Goal: Find specific page/section: Find specific page/section

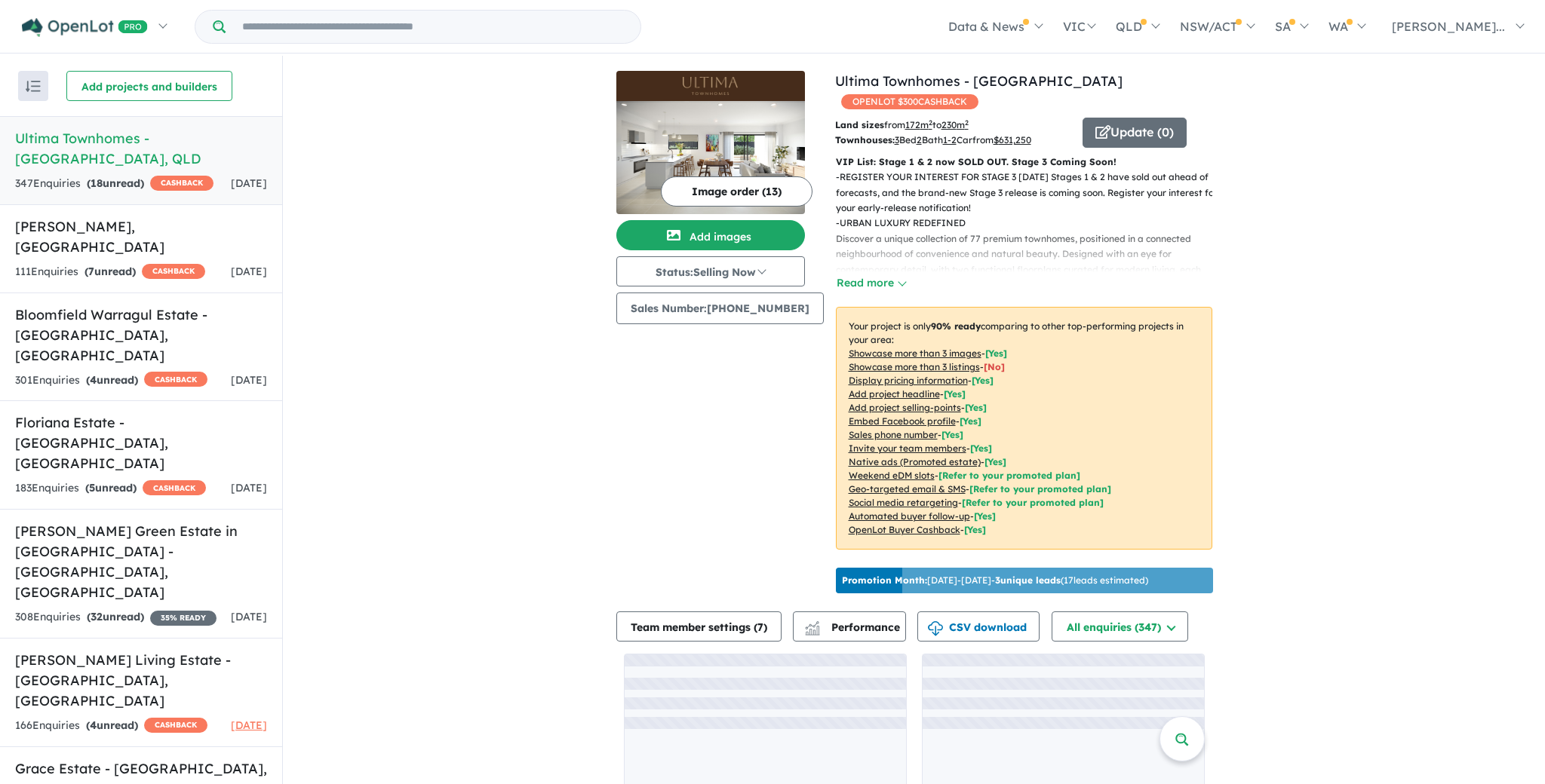
click at [274, 27] on input "Try estate name, suburb, builder or developer" at bounding box center [433, 27] width 409 height 33
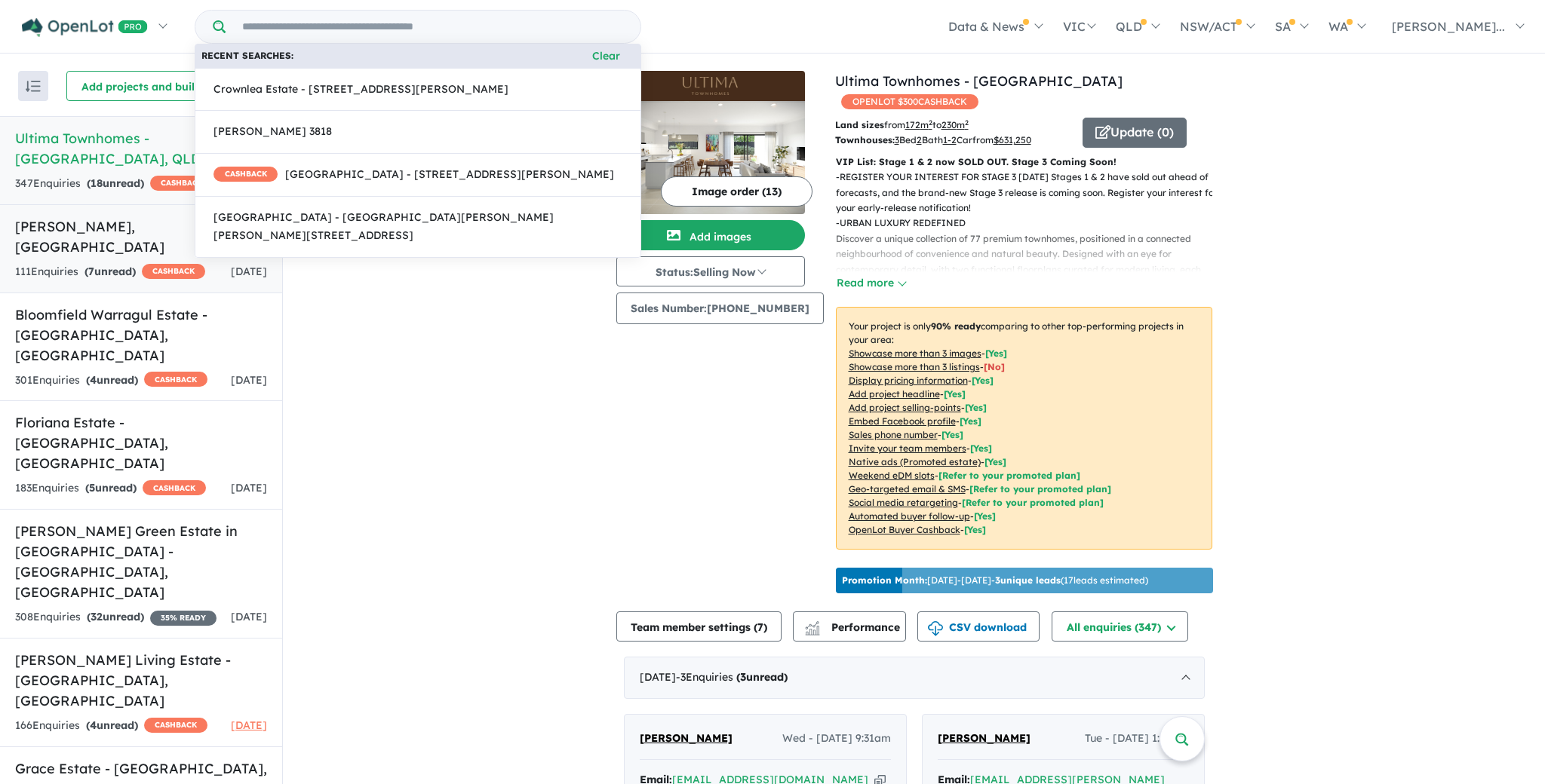
click at [80, 243] on h5 "Altura - [PERSON_NAME][GEOGRAPHIC_DATA]" at bounding box center [141, 237] width 252 height 41
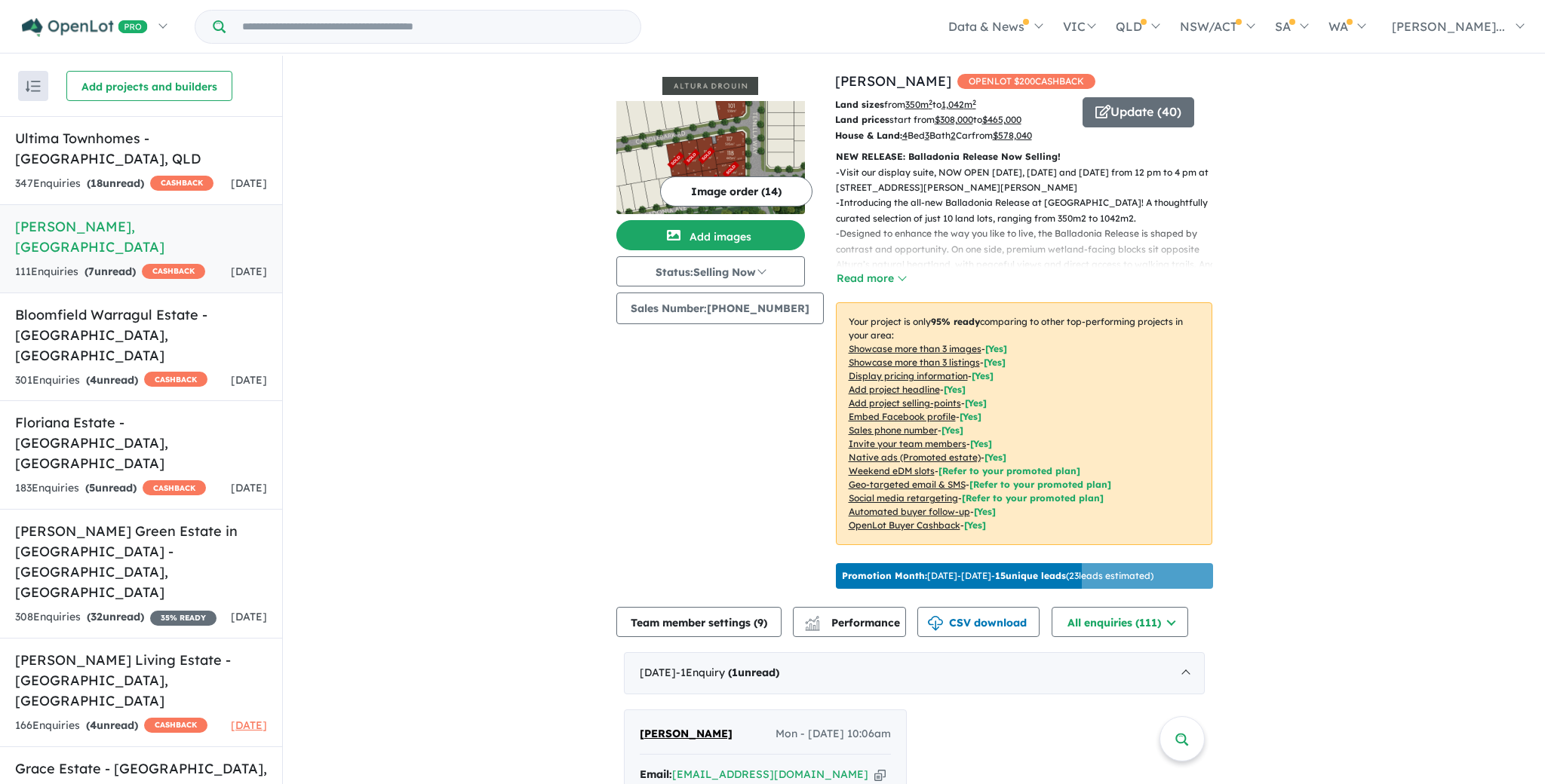
click at [671, 135] on img at bounding box center [710, 157] width 189 height 113
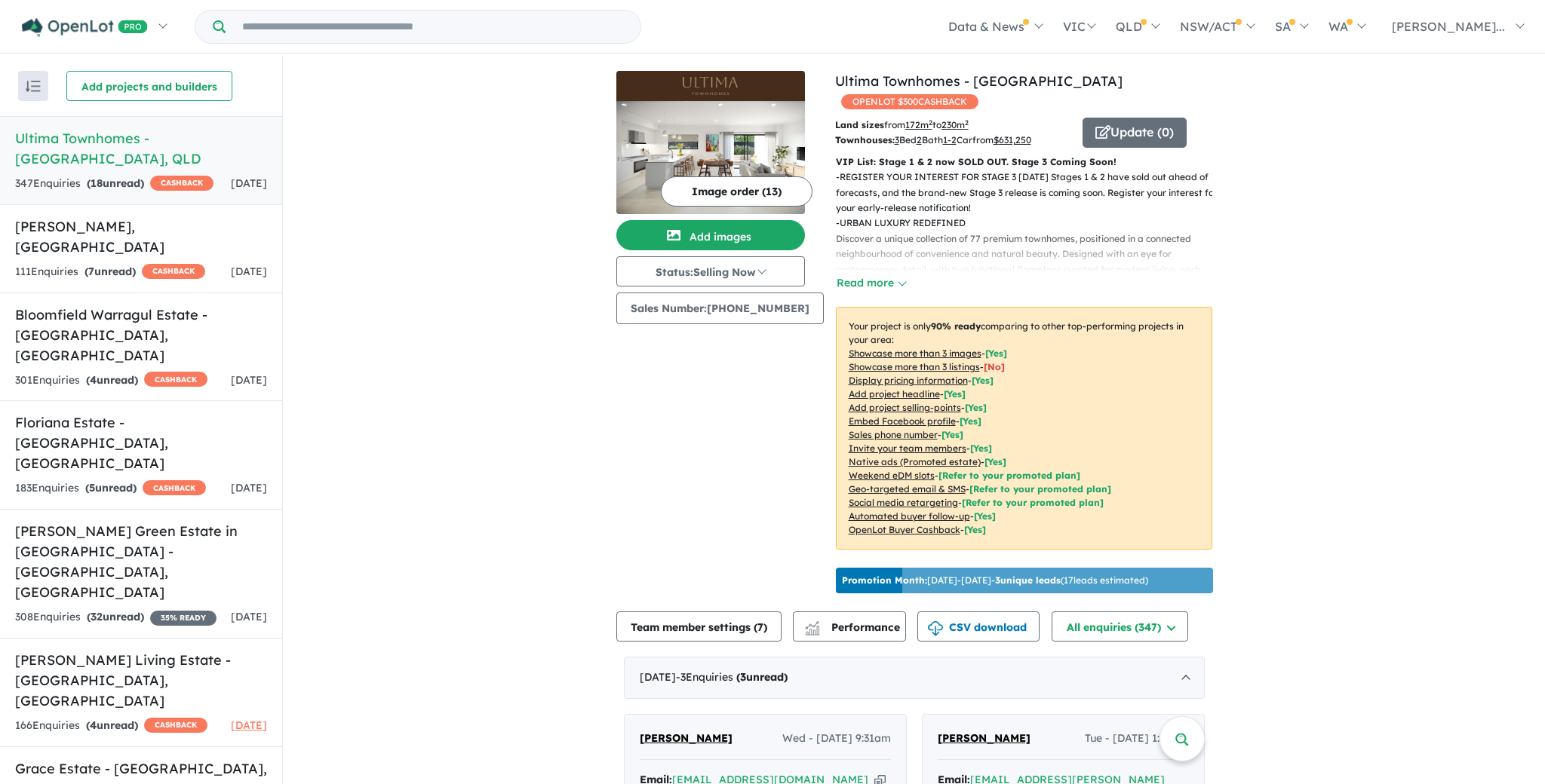
click at [315, 23] on input "Try estate name, suburb, builder or developer" at bounding box center [433, 27] width 409 height 33
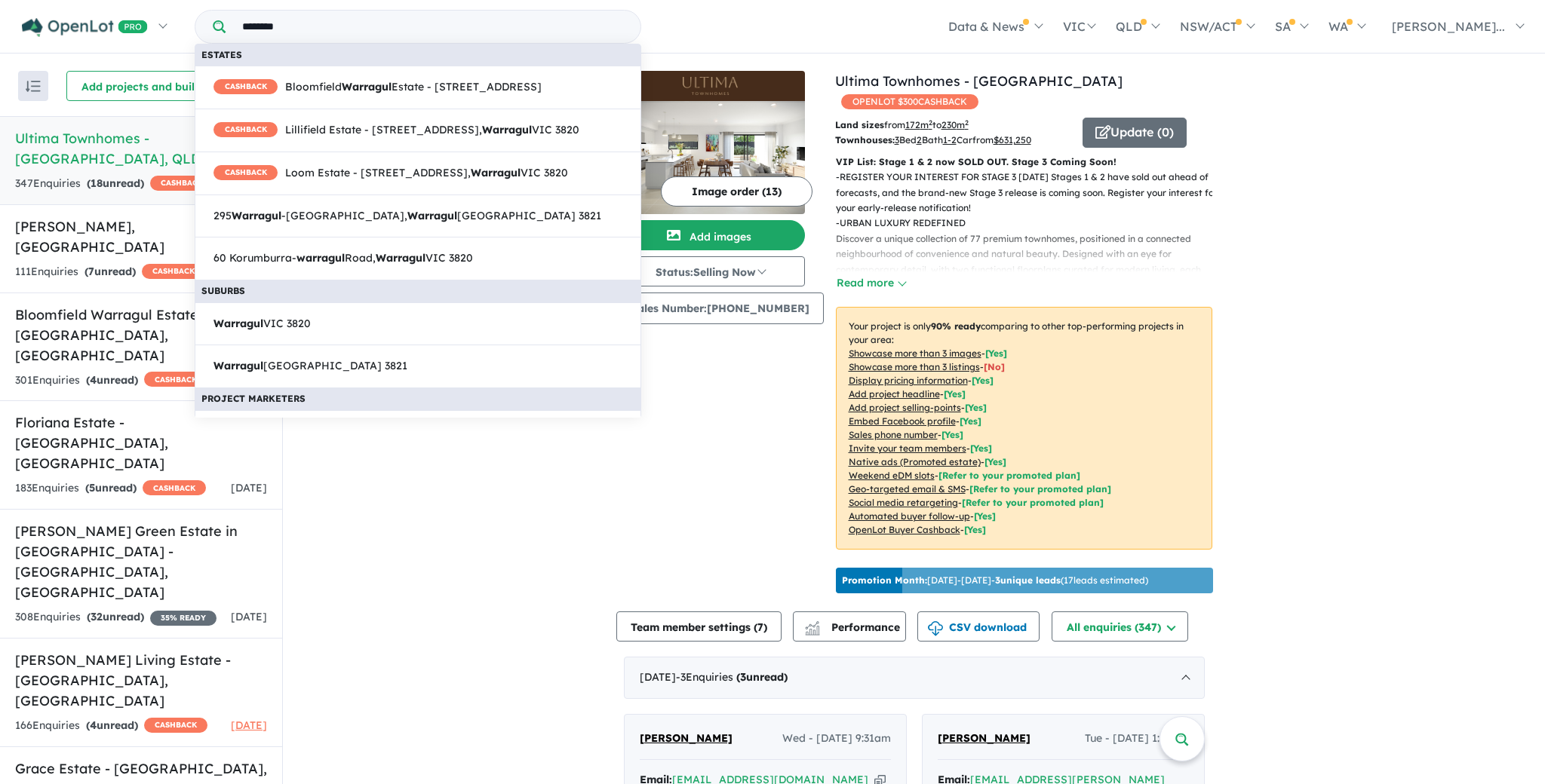
type input "********"
click at [302, 333] on span "Warragul VIC 3820" at bounding box center [262, 324] width 97 height 18
